Goal: Communication & Community: Share content

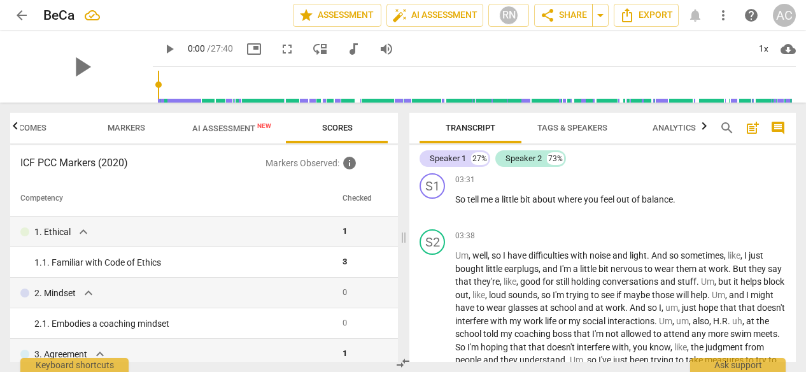
scroll to position [834, 0]
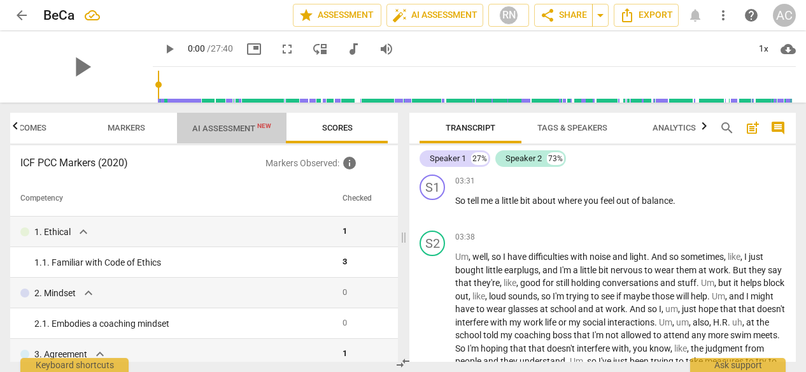
click at [220, 125] on span "AI Assessment New" at bounding box center [231, 129] width 79 height 10
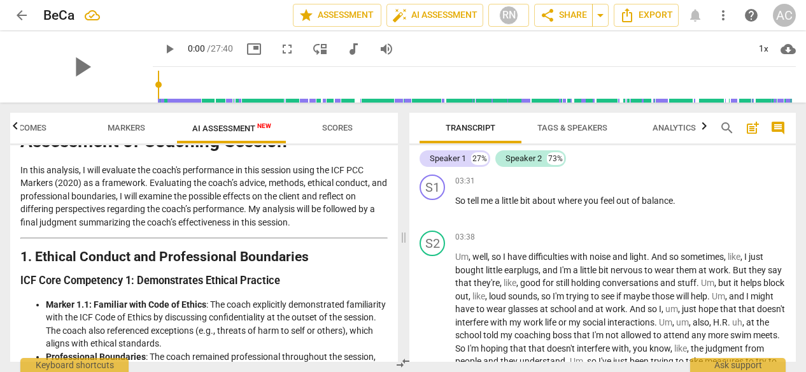
scroll to position [0, 0]
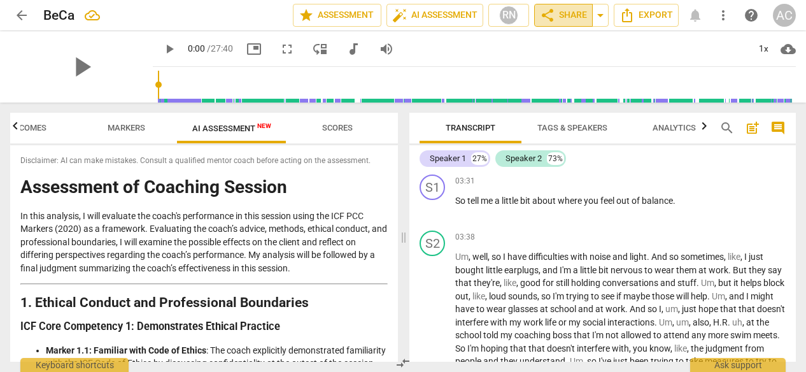
click at [567, 17] on span "share Share" at bounding box center [563, 15] width 47 height 15
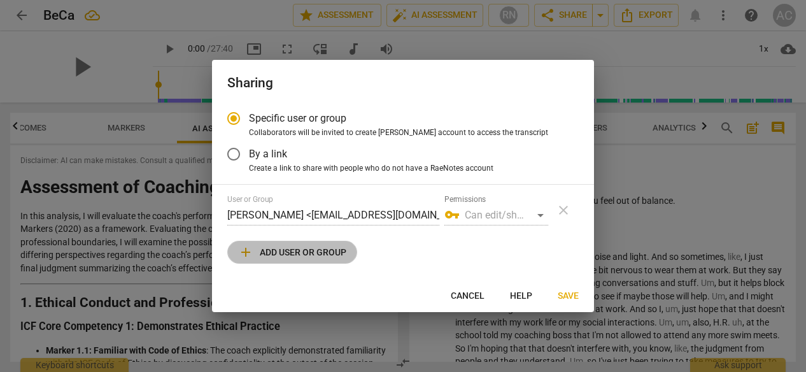
click at [308, 254] on span "add Add user or group" at bounding box center [292, 252] width 108 height 15
radio input "false"
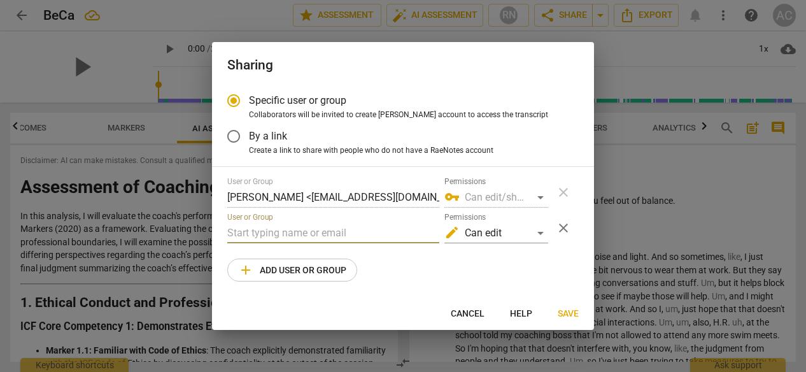
click at [273, 234] on input "text" at bounding box center [333, 233] width 212 height 20
drag, startPoint x: 276, startPoint y: 236, endPoint x: 195, endPoint y: 243, distance: 81.2
click at [195, 243] on div "Sharing Specific user or group Collaborators will be invited to create RaeNotes…" at bounding box center [403, 186] width 806 height 372
paste input "[EMAIL_ADDRESS][DOMAIN_NAME]"
type input "[EMAIL_ADDRESS][DOMAIN_NAME]"
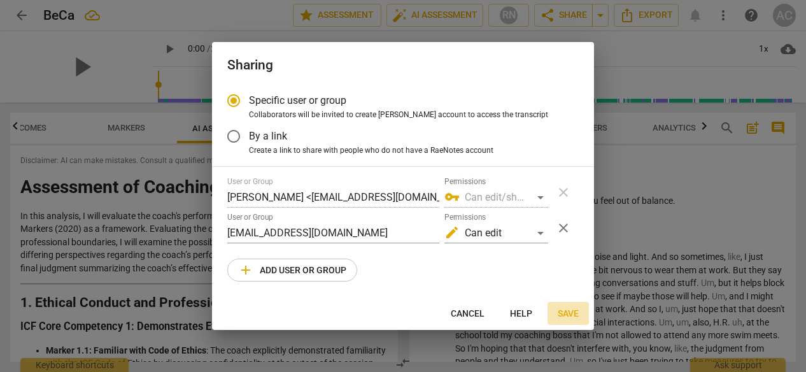
click at [564, 319] on span "Save" at bounding box center [568, 314] width 21 height 13
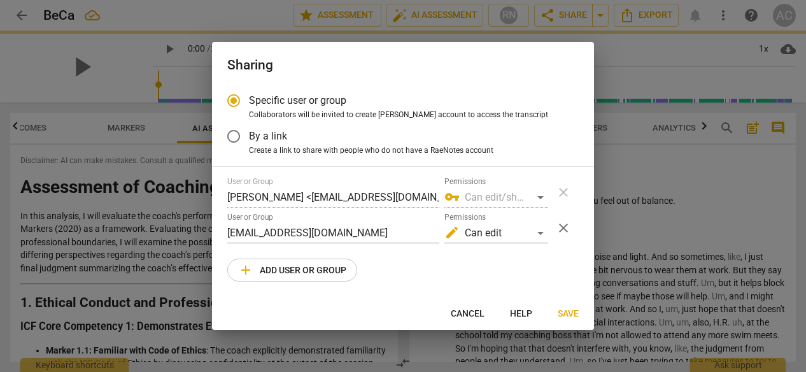
radio input "false"
type input "[PERSON_NAME] <[PERSON_NAME][EMAIL_ADDRESS][PERSON_NAME][DOMAIN_NAME]>"
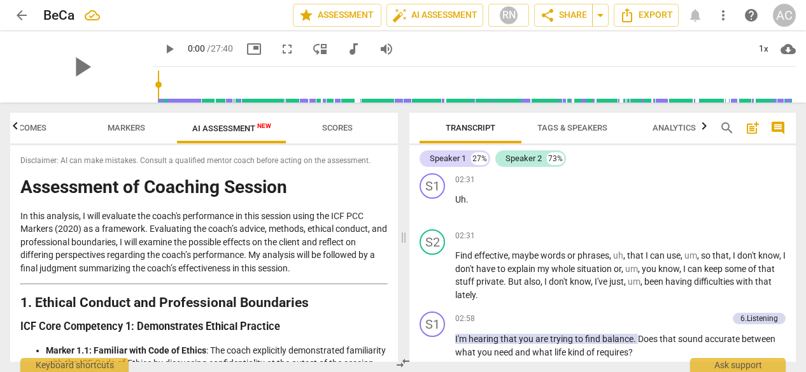
click at [332, 132] on span "Scores" at bounding box center [337, 128] width 31 height 10
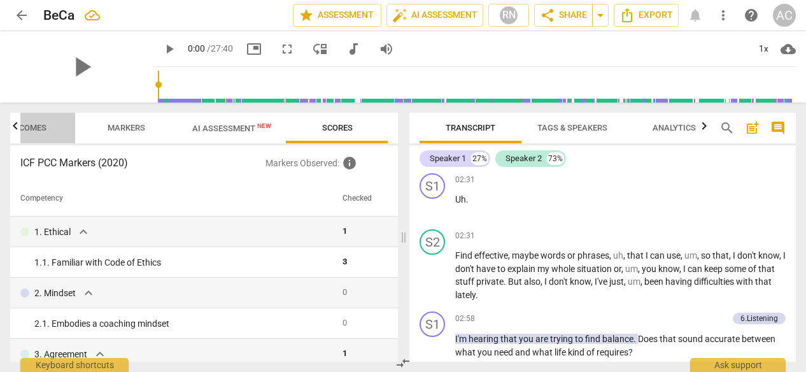
click at [23, 131] on span "Outcomes" at bounding box center [25, 128] width 44 height 10
